Goal: Information Seeking & Learning: Find specific fact

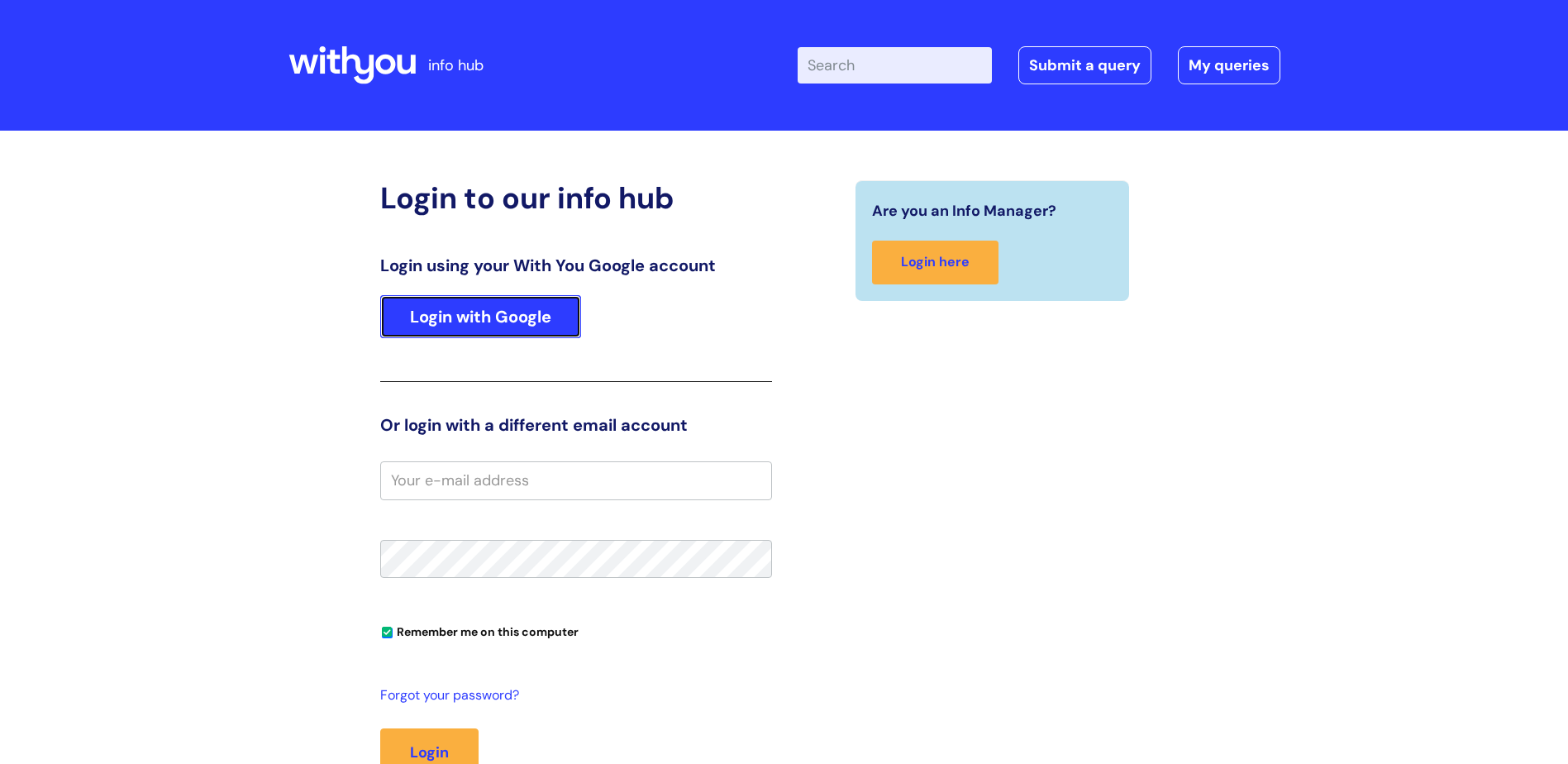
click at [550, 331] on link "Login with Google" at bounding box center [480, 317] width 201 height 43
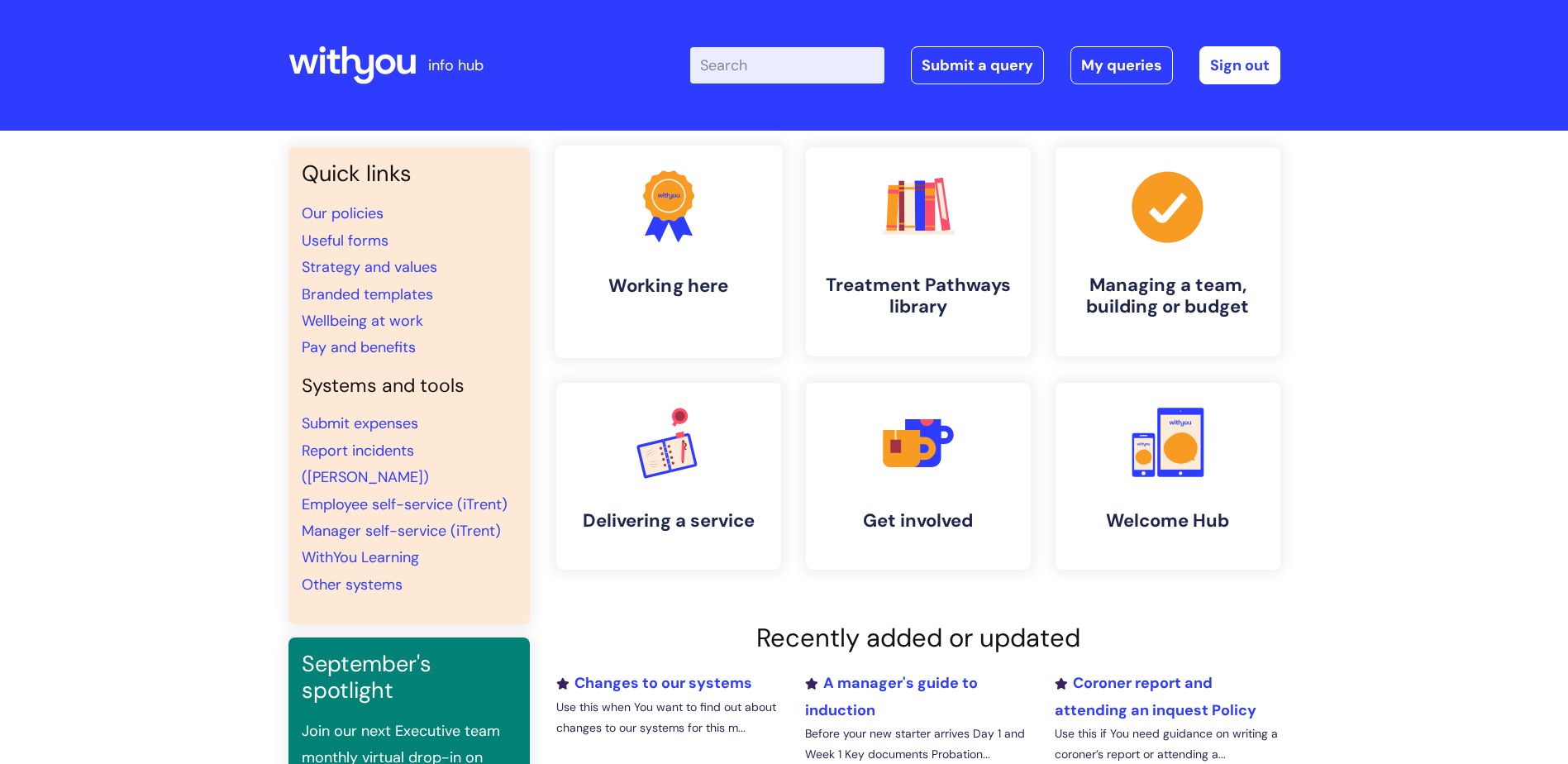
click at [696, 266] on link ".cls-1{fill:#f89b22;}.cls-1,.cls-2,.cls-3{stroke-width:0px;}.cls-2{fill:#2d3cff…" at bounding box center [668, 252] width 228 height 212
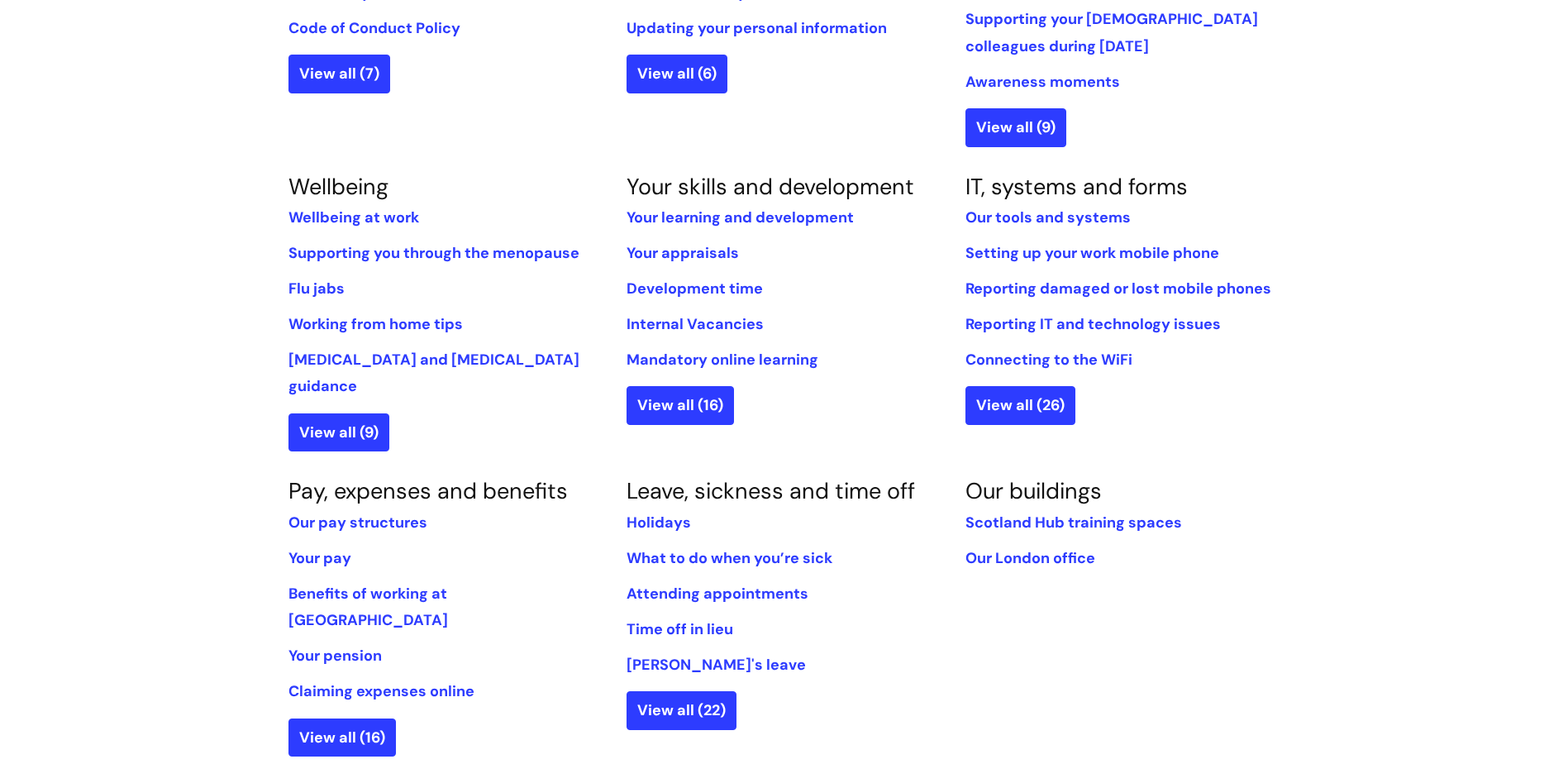
scroll to position [579, 0]
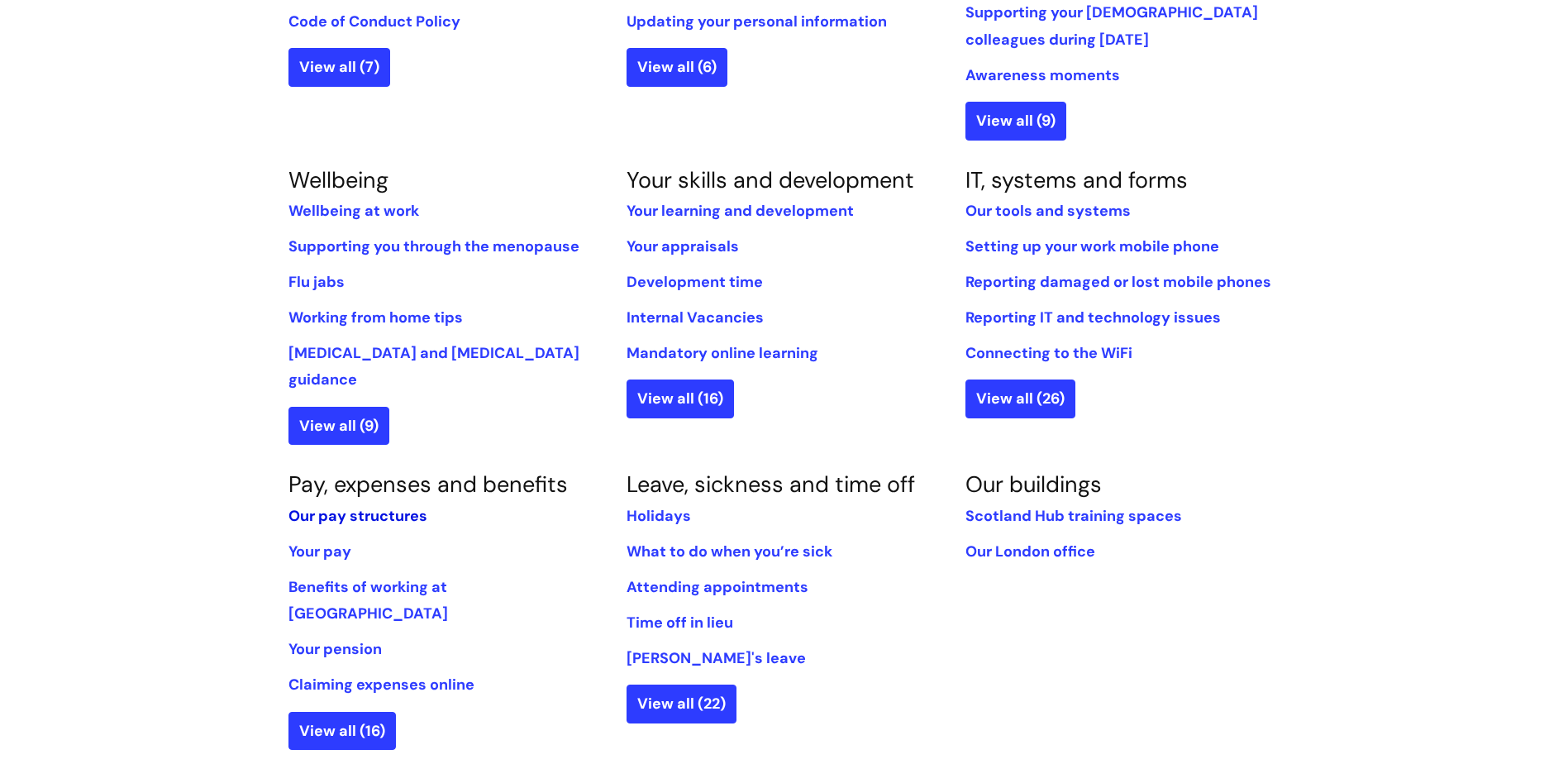
click at [284, 483] on section "Pay, expenses and benefits Our pay structures Your pay Benefits of working at W…" at bounding box center [445, 610] width 339 height 279
click at [329, 506] on link "Our pay structures" at bounding box center [357, 516] width 139 height 19
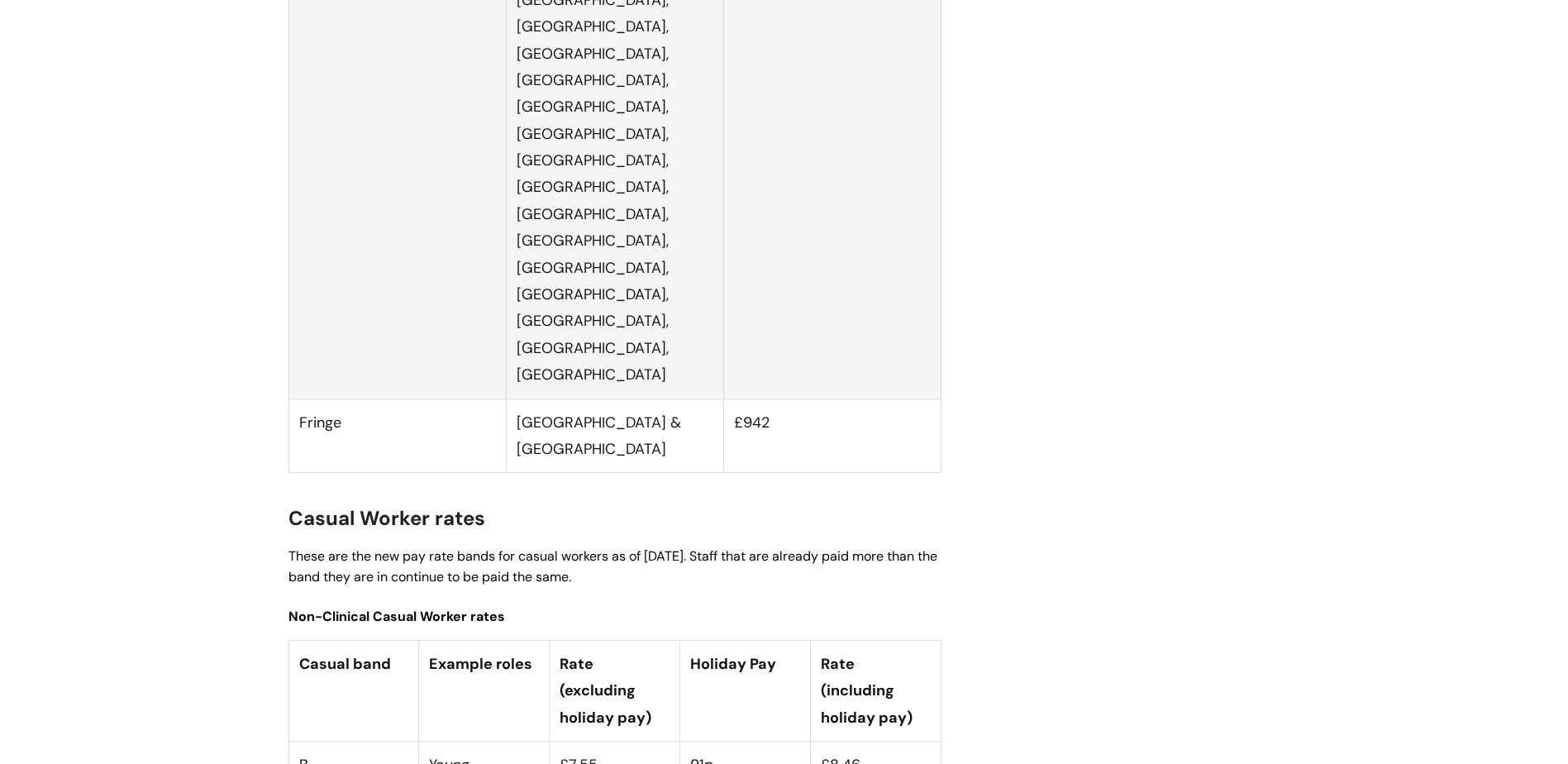
scroll to position [4135, 0]
